Goal: Check status: Check status

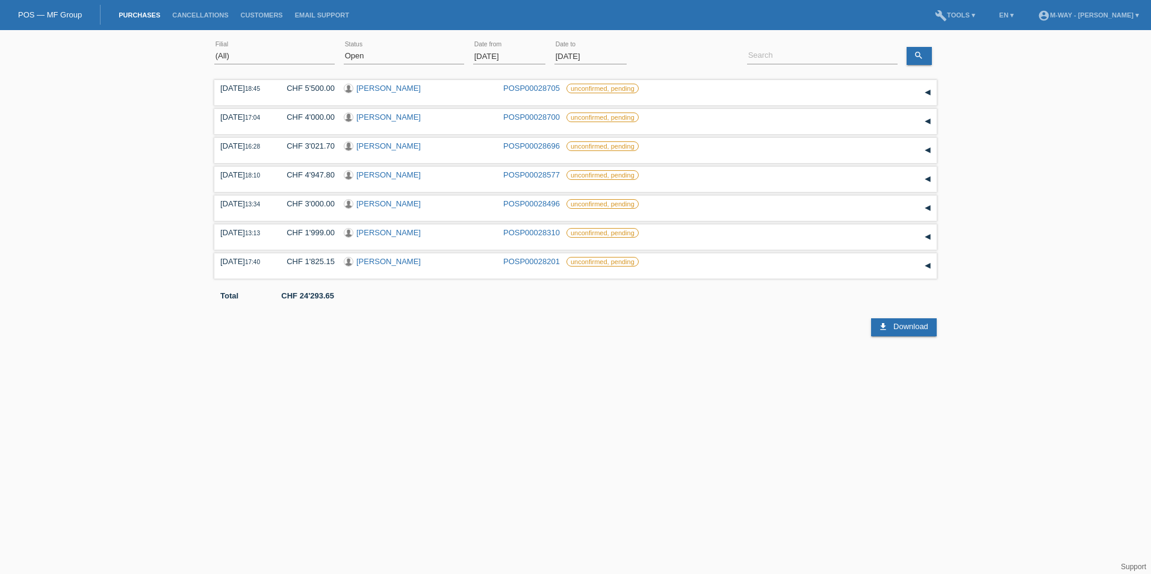
click at [384, 45] on div "(All) New Open Returned Stepped back / Cancelled Completed error Status" at bounding box center [404, 56] width 120 height 41
click at [387, 57] on select "(All) New Open Returned Stepped back / Cancelled Completed" at bounding box center [404, 56] width 120 height 14
select select "ALL"
click at [344, 49] on select "(All) New Open Returned Stepped back / Cancelled Completed" at bounding box center [404, 56] width 120 height 14
click at [510, 54] on input "[DATE]" at bounding box center [509, 56] width 72 height 15
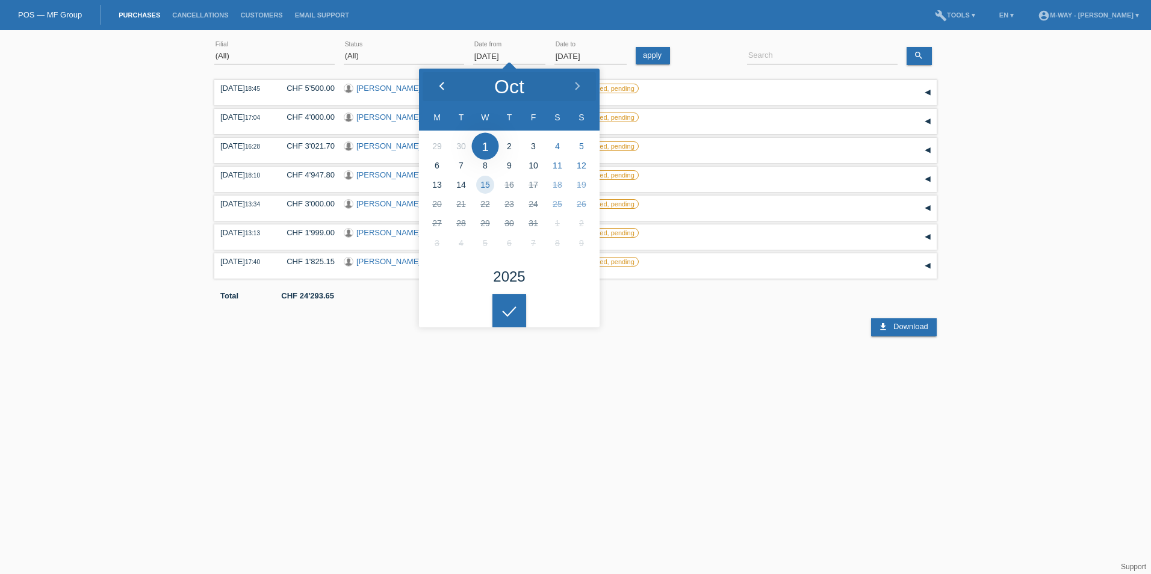
click at [437, 85] on icon at bounding box center [442, 87] width 10 height 10
type input "[DATE]"
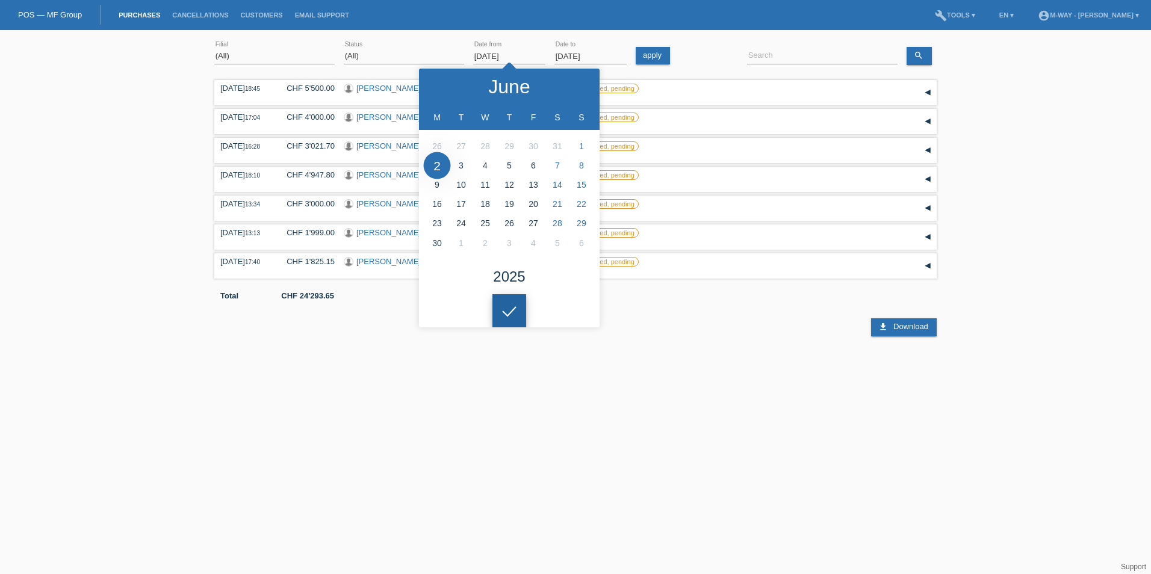
click at [505, 303] on div at bounding box center [509, 311] width 34 height 34
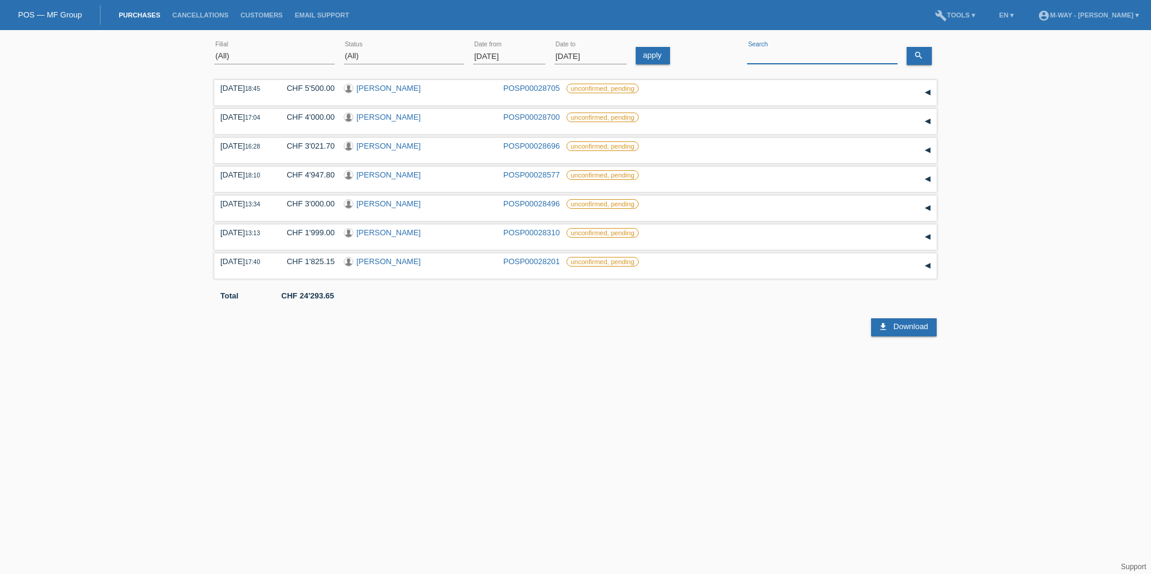
click at [779, 55] on input at bounding box center [822, 56] width 150 height 15
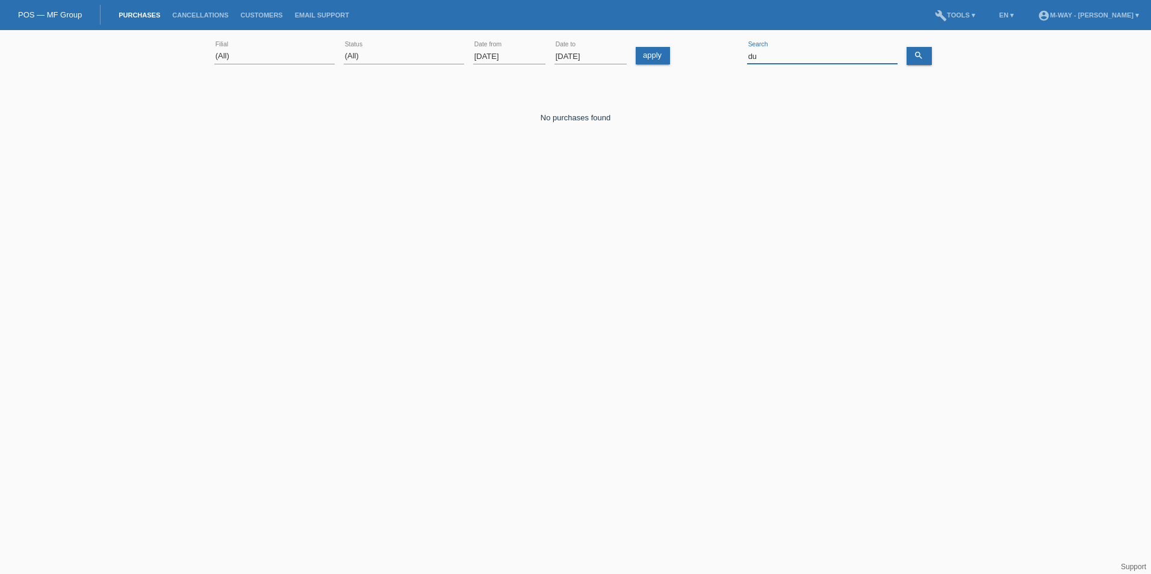
type input "d"
type input "kumar"
